Goal: Feedback & Contribution: Submit feedback/report problem

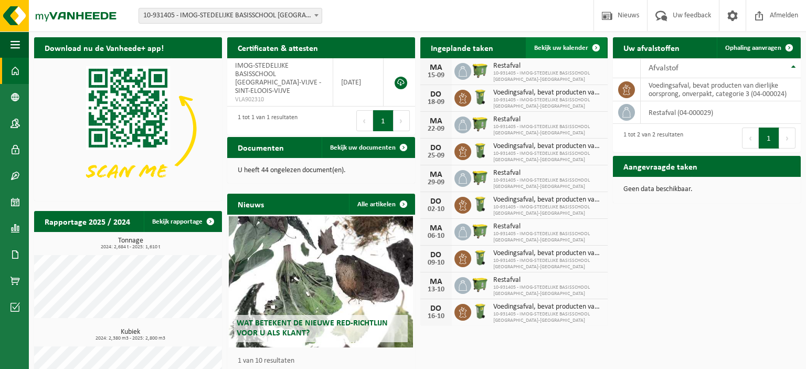
click at [558, 47] on span "Bekijk uw kalender" at bounding box center [561, 48] width 54 height 7
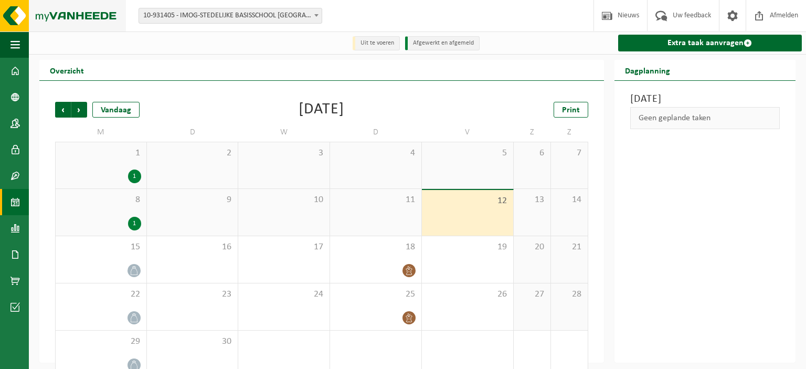
click at [13, 18] on img at bounding box center [63, 15] width 126 height 31
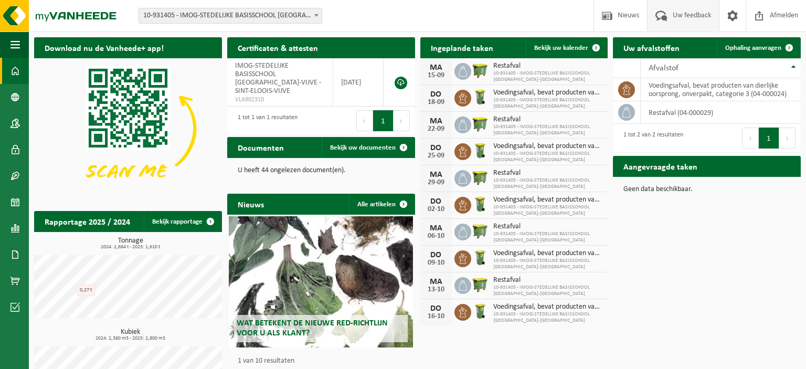
click at [677, 16] on span "Uw feedback" at bounding box center [692, 15] width 44 height 31
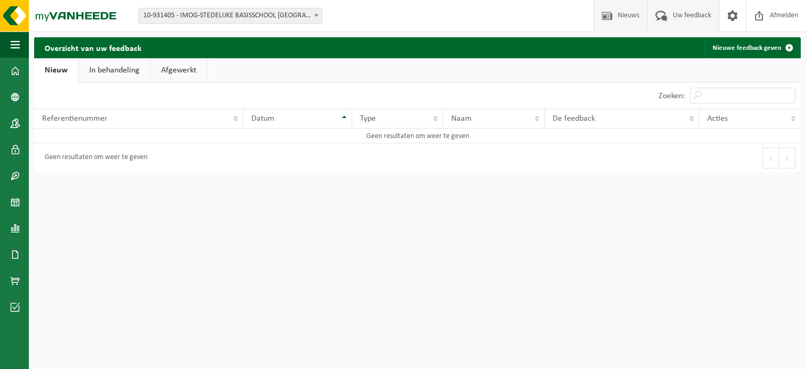
click at [615, 15] on span "Nieuws" at bounding box center [628, 15] width 27 height 31
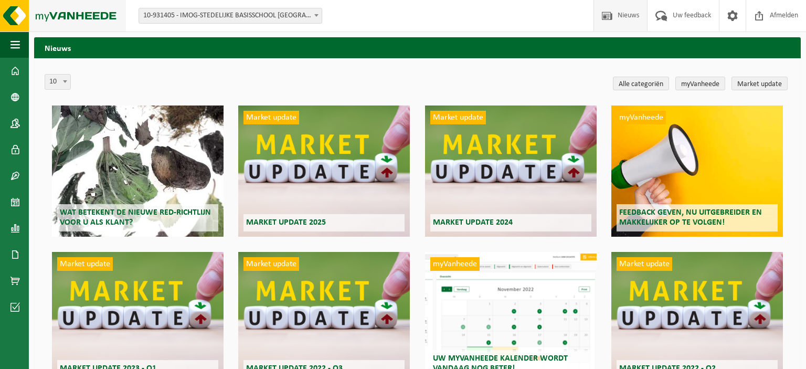
click at [13, 18] on img at bounding box center [63, 15] width 126 height 31
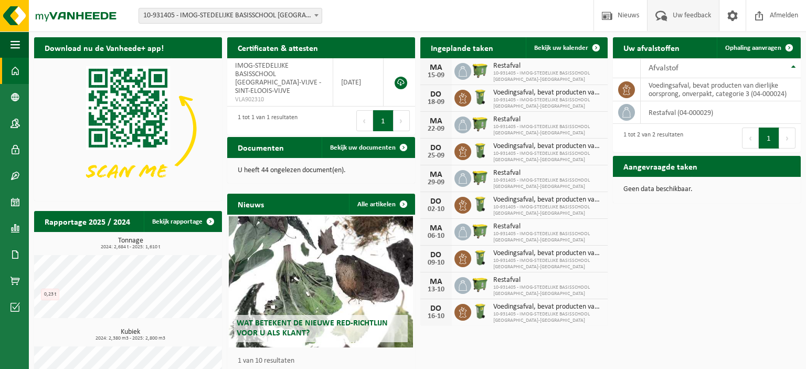
click at [672, 16] on span "Uw feedback" at bounding box center [692, 15] width 44 height 31
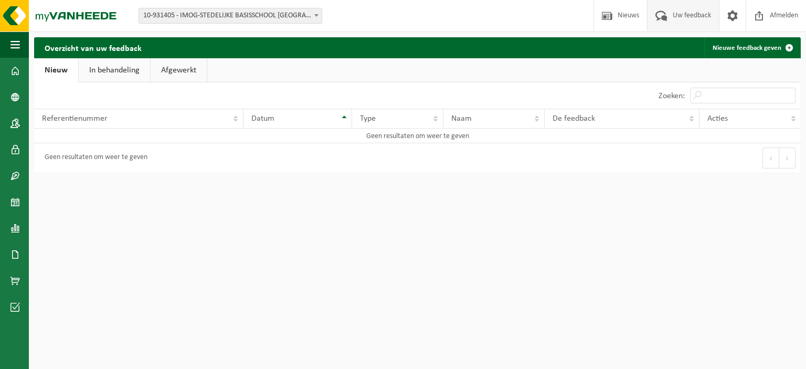
click at [112, 70] on link "In behandeling" at bounding box center [114, 70] width 71 height 24
click at [179, 70] on link "Afgewerkt" at bounding box center [180, 70] width 56 height 24
click at [60, 72] on link "Nieuw" at bounding box center [55, 70] width 42 height 24
click at [788, 48] on span at bounding box center [789, 47] width 21 height 21
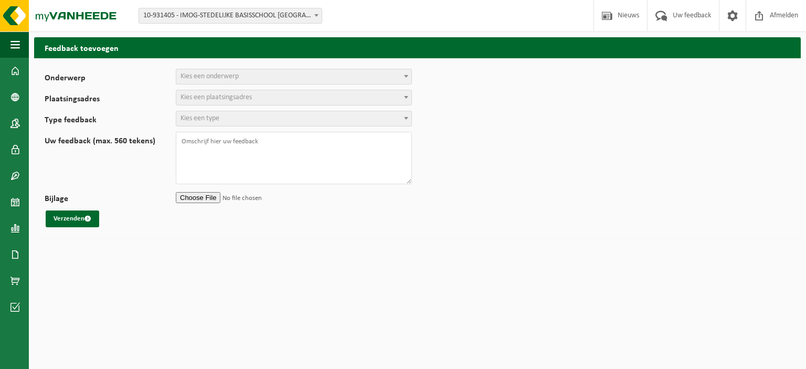
select select
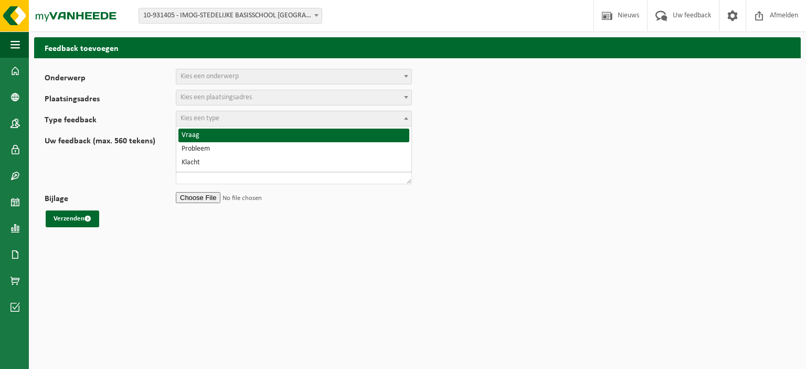
click at [250, 118] on span "Kies een type" at bounding box center [293, 118] width 235 height 15
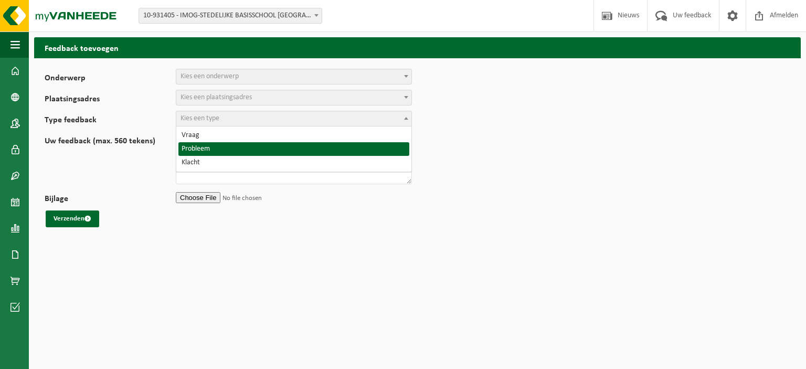
select select "ISS"
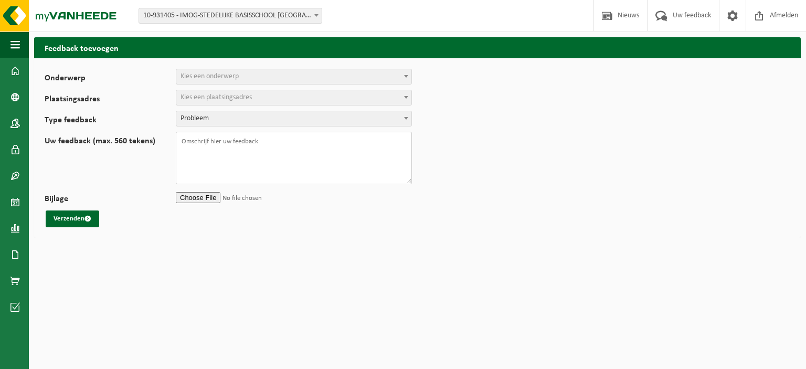
click at [197, 142] on textarea "Uw feedback (max. 560 tekens)" at bounding box center [294, 158] width 236 height 52
click at [200, 77] on span "Kies een onderwerp" at bounding box center [209, 76] width 58 height 8
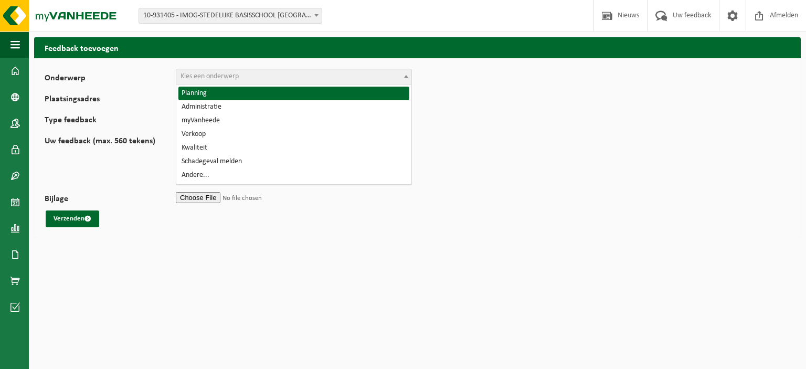
select select "1"
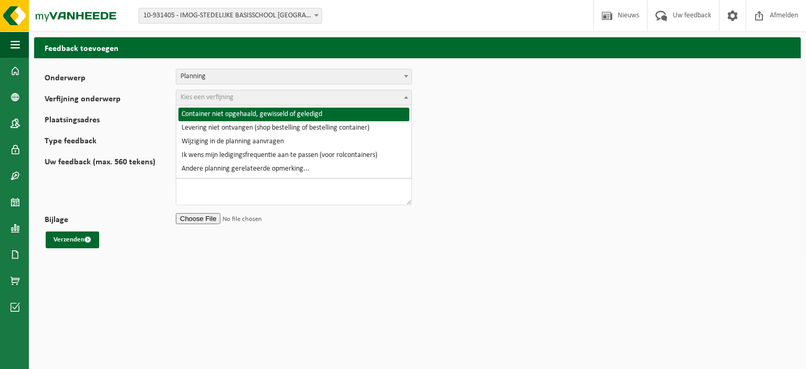
click at [200, 95] on span "Kies een verfijning" at bounding box center [206, 97] width 53 height 8
select select "2"
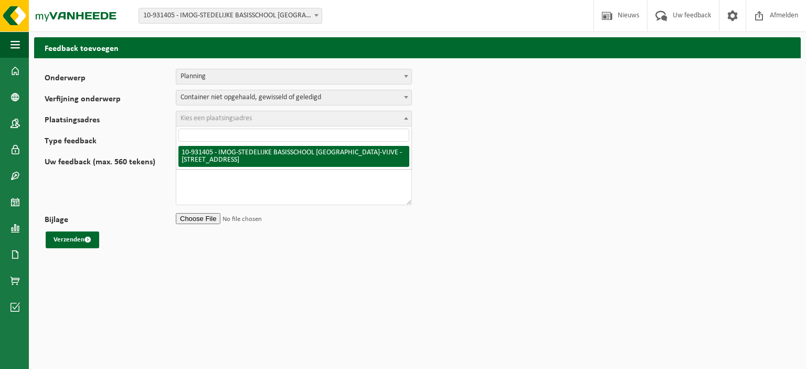
click at [205, 118] on span "Kies een plaatsingsadres" at bounding box center [215, 118] width 71 height 8
select select "134727"
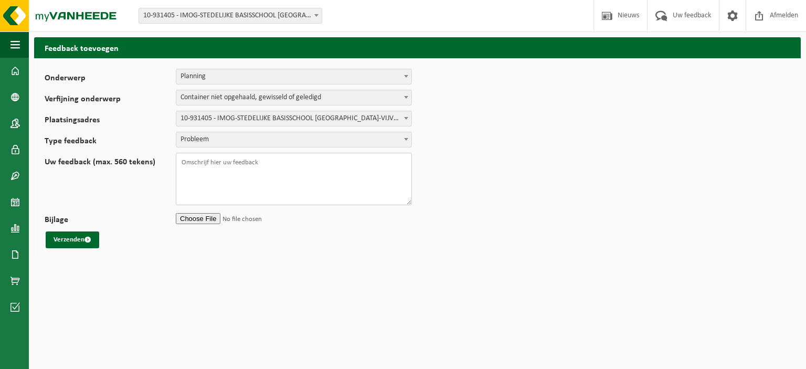
click at [189, 164] on textarea "Uw feedback (max. 560 tekens)" at bounding box center [294, 179] width 236 height 52
type textarea "Gisteren (11/9) werd onze groenbak niet geleegd. Deze stond buiten vanaf 7u 's …"
click at [74, 239] on button "Verzenden" at bounding box center [73, 239] width 54 height 17
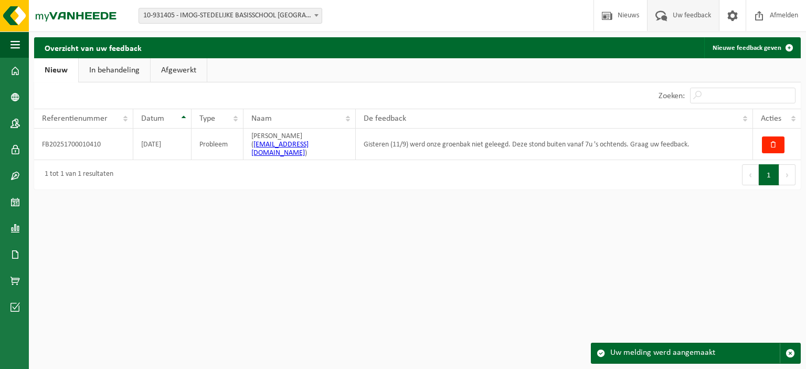
click at [208, 265] on html "Vestiging: 10-931405 - IMOG-STEDELIJKE BASISSCHOOL SINT-ELOOIS-VIJVE - SINT-ELO…" at bounding box center [403, 184] width 806 height 369
